Goal: Information Seeking & Learning: Learn about a topic

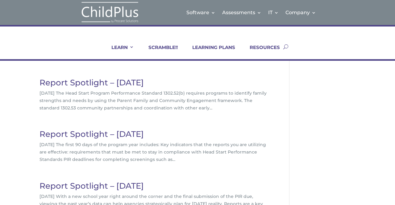
click at [124, 83] on link "Report Spotlight – November 2022" at bounding box center [92, 83] width 104 height 10
click at [114, 134] on link "Report Spotlight – October 2022" at bounding box center [92, 134] width 104 height 10
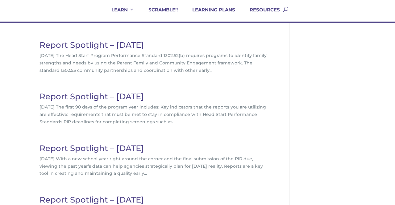
scroll to position [38, 0]
click at [134, 150] on link "Report Spotlight – September 2022" at bounding box center [92, 148] width 104 height 10
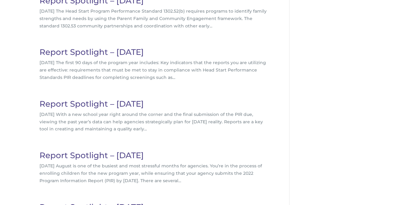
scroll to position [93, 0]
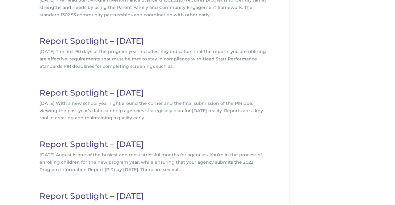
click at [88, 146] on link "Report Spotlight – August 2022" at bounding box center [92, 145] width 104 height 10
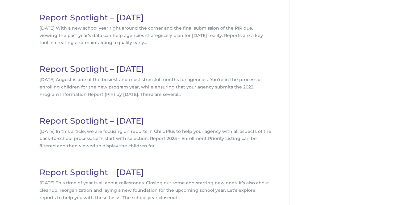
scroll to position [171, 0]
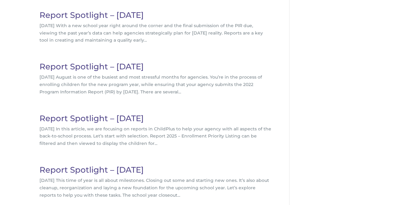
click at [57, 116] on link "Report Spotlight – July 2022" at bounding box center [92, 119] width 104 height 10
click at [91, 171] on link "Report Spotlight – June 2022" at bounding box center [92, 170] width 104 height 10
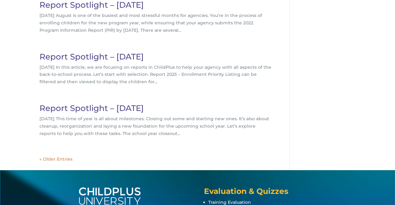
scroll to position [242, 0]
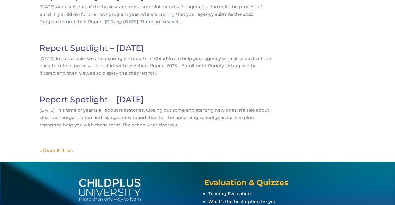
click at [62, 152] on link "« Older Entries" at bounding box center [56, 151] width 33 height 6
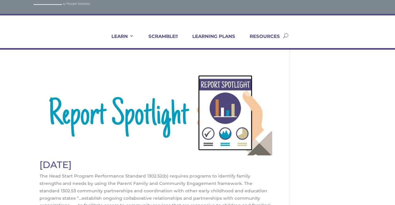
scroll to position [22, 0]
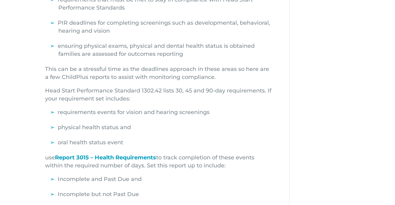
scroll to position [219, 0]
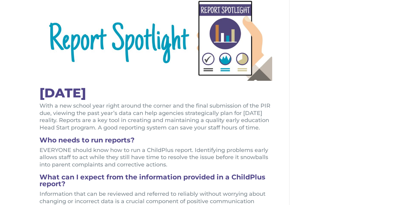
scroll to position [100, 0]
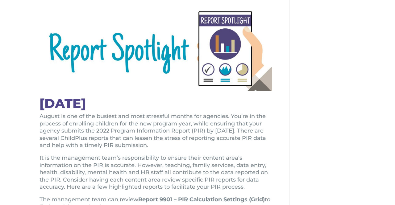
scroll to position [88, 0]
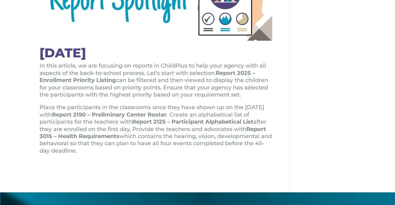
scroll to position [139, 0]
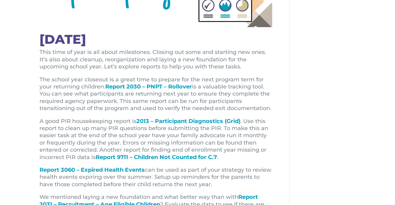
scroll to position [153, 0]
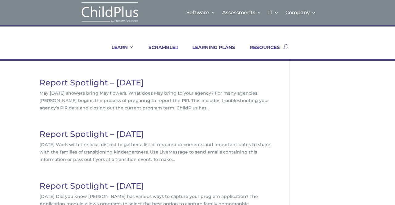
click at [63, 81] on link "Report Spotlight – [DATE]" at bounding box center [92, 83] width 104 height 10
click at [83, 133] on link "Report Spotlight – [DATE]" at bounding box center [92, 134] width 104 height 10
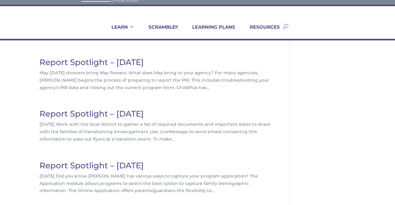
scroll to position [49, 0]
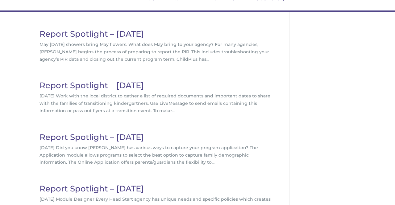
click at [70, 138] on link "Report Spotlight – March 2022" at bounding box center [92, 138] width 104 height 10
click at [69, 189] on link "Report Spotlight – February 2022" at bounding box center [92, 189] width 104 height 10
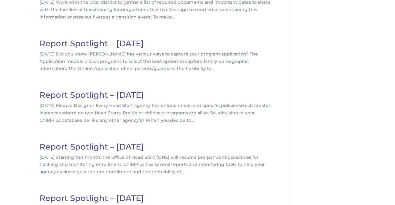
scroll to position [146, 0]
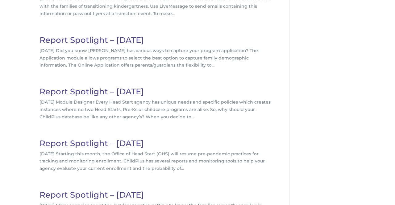
click at [88, 146] on link "Report Spotlight – January 2022" at bounding box center [92, 144] width 104 height 10
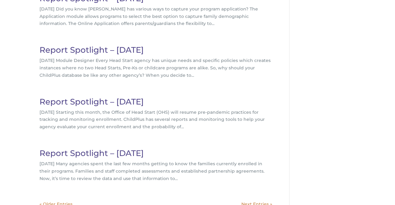
scroll to position [192, 0]
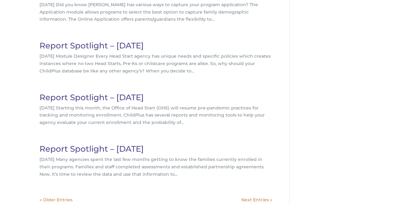
click at [99, 151] on link "Report Spotlight – December 2021" at bounding box center [92, 149] width 104 height 10
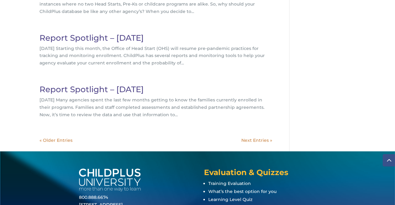
scroll to position [252, 0]
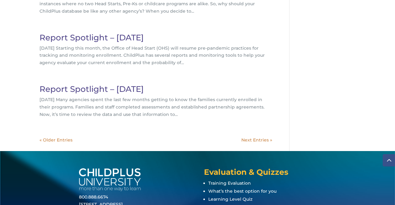
click at [70, 140] on link "« Older Entries" at bounding box center [56, 140] width 33 height 6
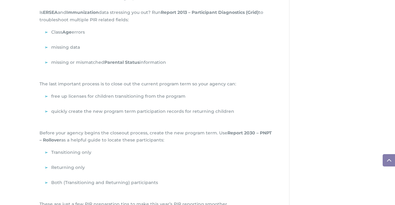
scroll to position [483, 0]
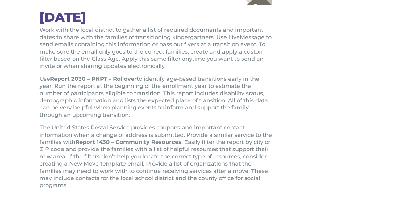
scroll to position [188, 0]
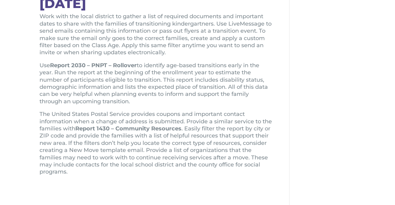
click at [270, 128] on p "The United States Postal Service provides coupons and important contact informa…" at bounding box center [156, 143] width 233 height 65
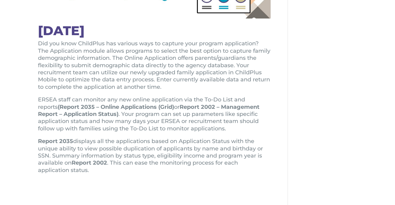
scroll to position [160, 2]
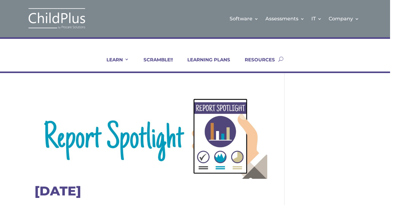
scroll to position [0, 9]
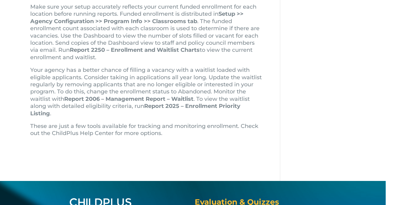
scroll to position [232, 9]
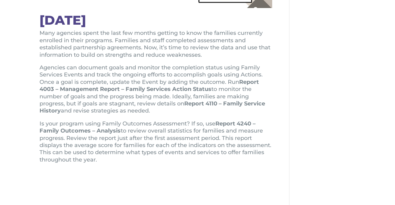
scroll to position [171, 0]
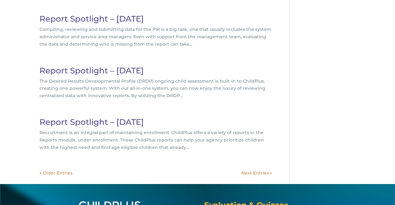
scroll to position [230, 0]
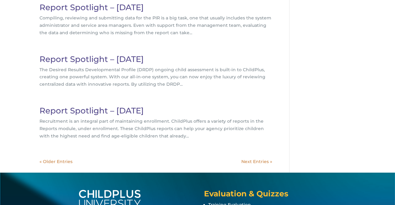
click at [56, 161] on link "« Older Entries" at bounding box center [56, 162] width 33 height 6
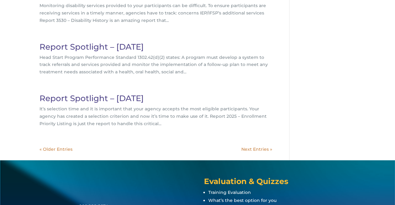
scroll to position [243, 0]
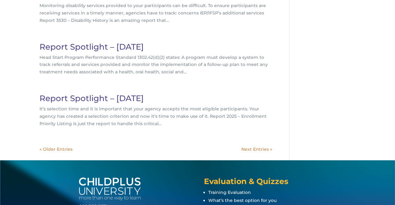
click at [263, 148] on link "Next Entries »" at bounding box center [257, 150] width 31 height 6
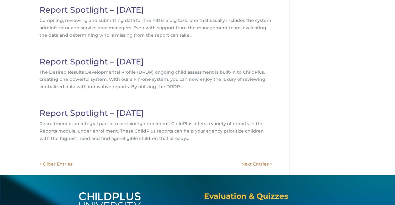
scroll to position [229, 0]
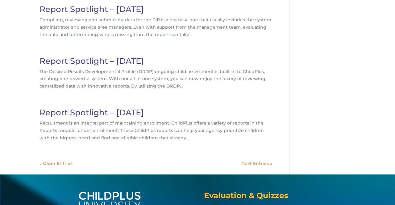
click at [259, 163] on link "Next Entries »" at bounding box center [257, 164] width 31 height 6
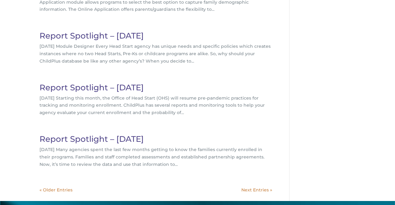
scroll to position [211, 0]
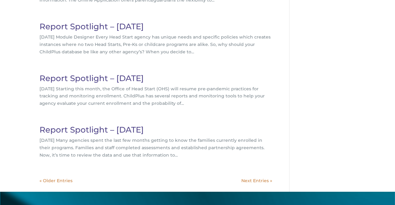
click at [257, 181] on link "Next Entries »" at bounding box center [257, 181] width 31 height 6
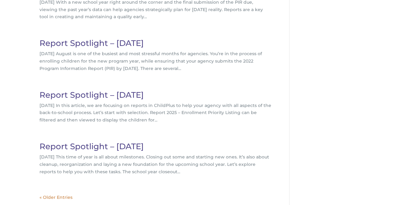
scroll to position [199, 0]
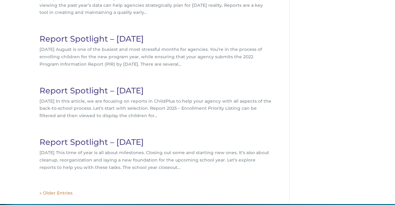
click at [257, 181] on div "Report Spotlight – [DATE] [DATE] The Head Start Program Performance Standard 13…" at bounding box center [165, 42] width 250 height 325
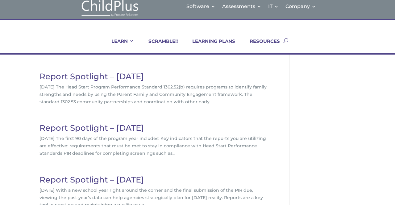
scroll to position [6, 0]
click at [275, 39] on link "RESOURCES" at bounding box center [261, 46] width 38 height 15
